Goal: Task Accomplishment & Management: Manage account settings

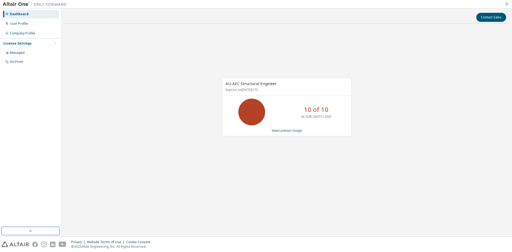
click at [505, 3] on icon "button" at bounding box center [506, 4] width 4 height 4
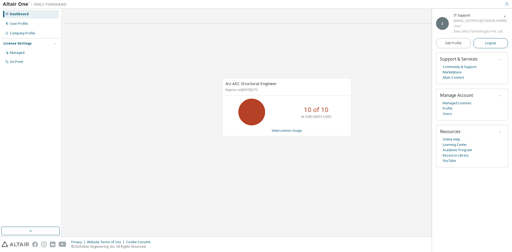
click at [489, 43] on span "Logout" at bounding box center [490, 43] width 11 height 5
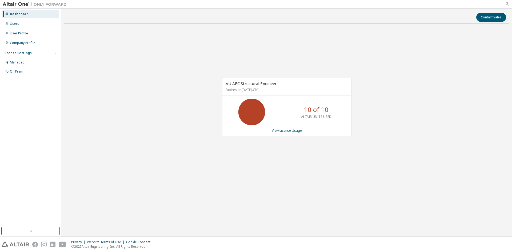
click at [507, 3] on icon "button" at bounding box center [506, 4] width 4 height 4
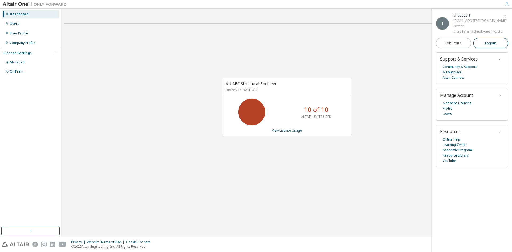
click at [488, 42] on span "Logout" at bounding box center [490, 43] width 11 height 5
